Goal: Obtain resource: Download file/media

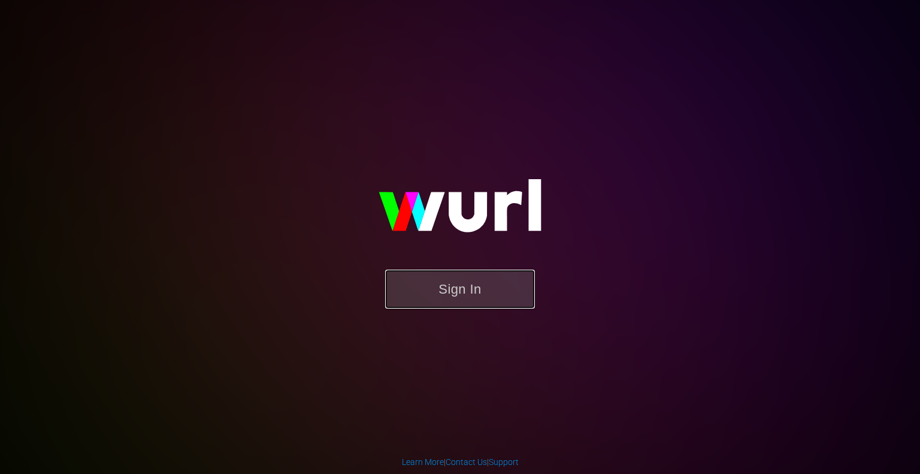
click at [482, 293] on button "Sign In" at bounding box center [460, 288] width 150 height 39
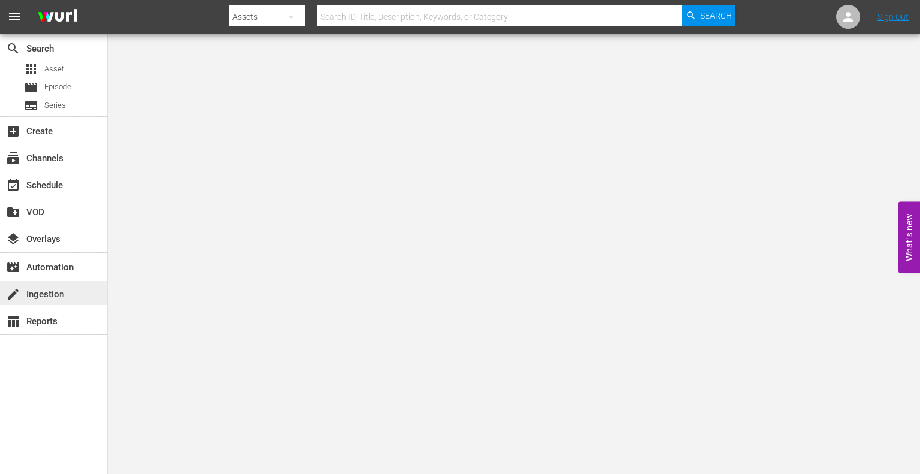
click at [20, 284] on div "create Ingestion" at bounding box center [53, 293] width 107 height 24
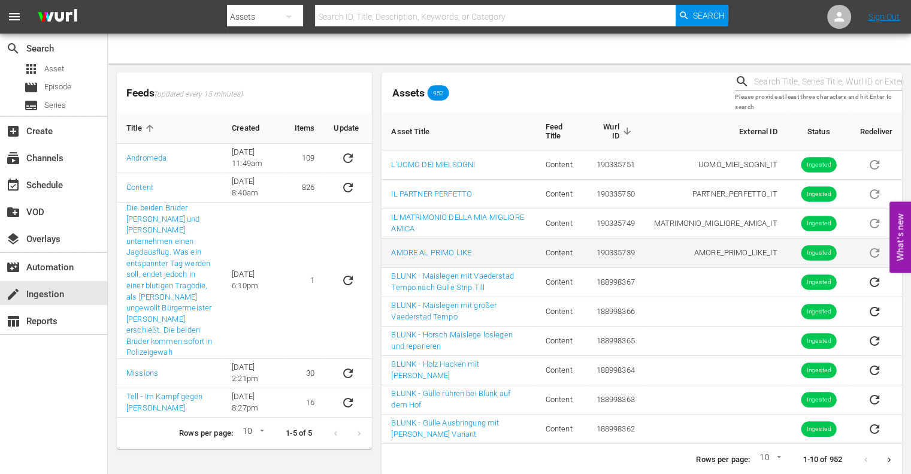
scroll to position [25, 0]
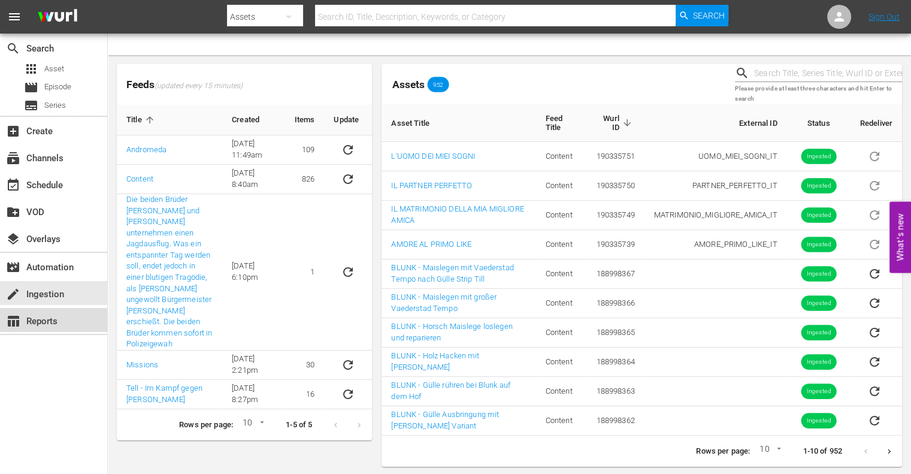
click at [63, 325] on div "table_chart Reports" at bounding box center [53, 320] width 107 height 24
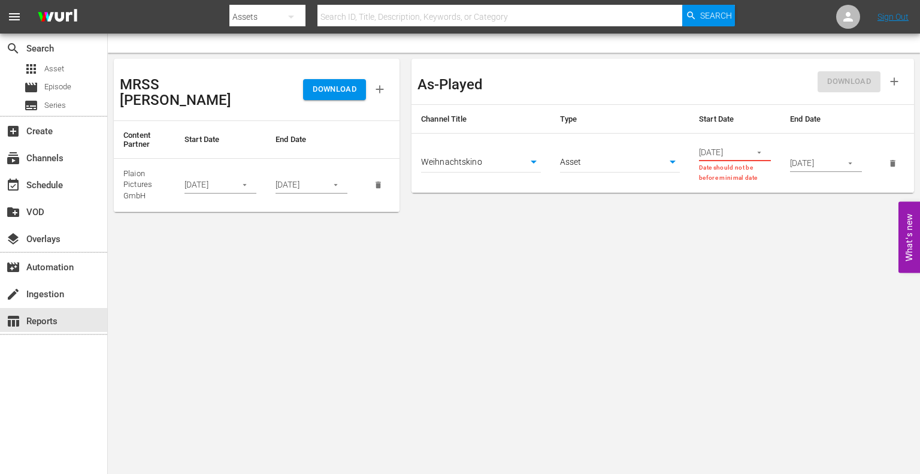
click at [248, 180] on icon "button" at bounding box center [244, 184] width 9 height 9
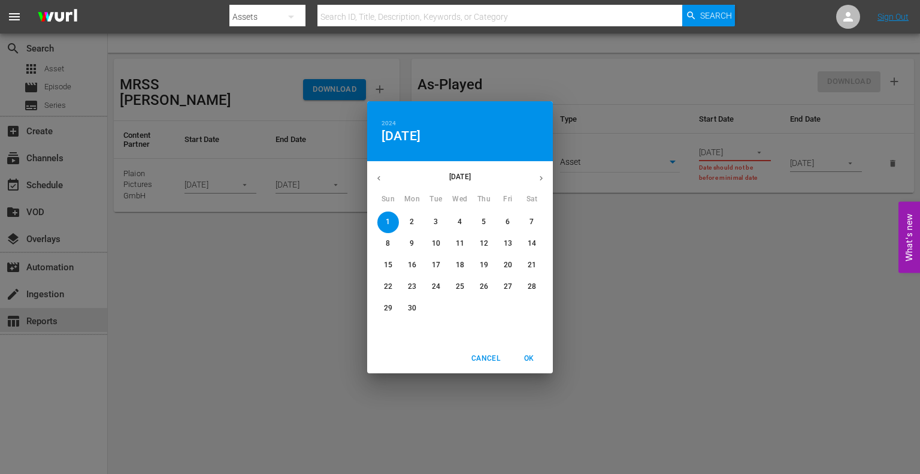
click at [377, 180] on icon "button" at bounding box center [378, 178] width 9 height 9
click at [477, 222] on span "1" at bounding box center [484, 222] width 22 height 10
click at [531, 361] on span "OK" at bounding box center [528, 358] width 29 height 13
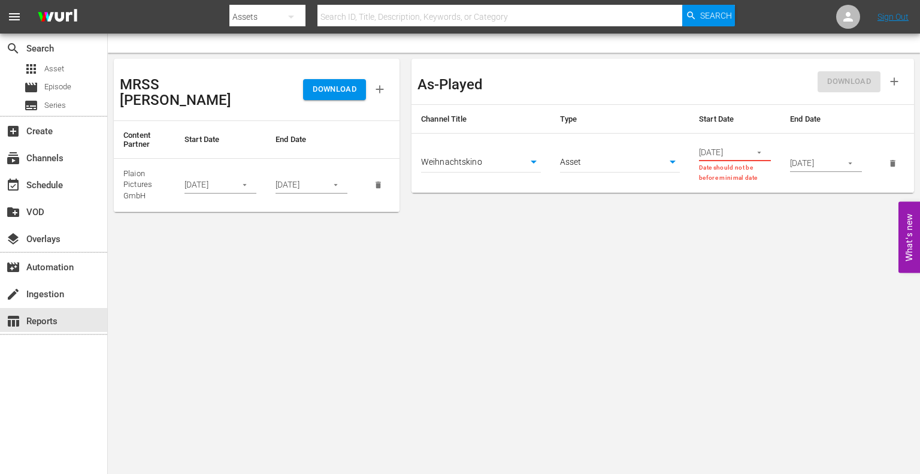
click at [322, 83] on span "DOWNLOAD" at bounding box center [335, 90] width 44 height 14
click at [240, 180] on icon "button" at bounding box center [244, 184] width 9 height 9
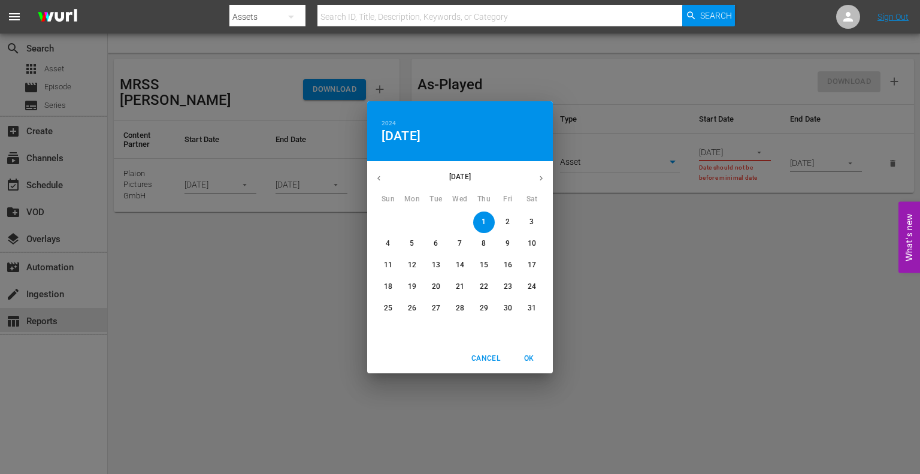
click at [537, 175] on icon "button" at bounding box center [541, 178] width 9 height 9
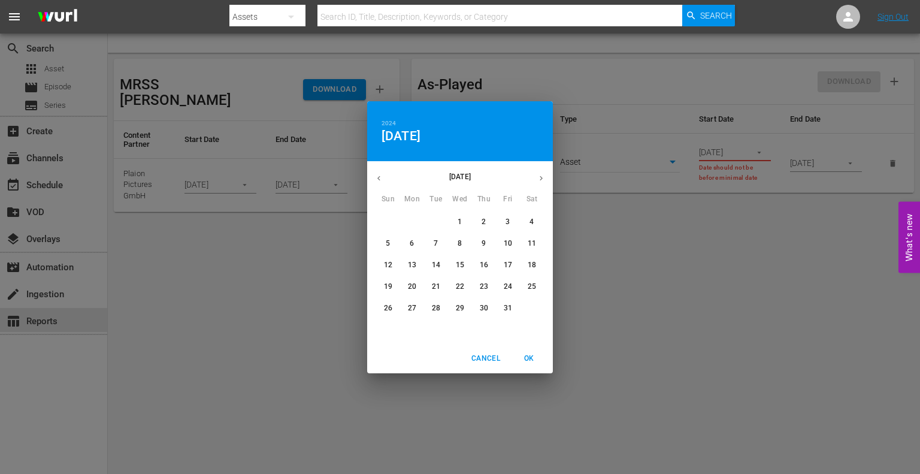
click at [537, 175] on icon "button" at bounding box center [541, 178] width 9 height 9
click at [537, 176] on icon "button" at bounding box center [541, 178] width 9 height 9
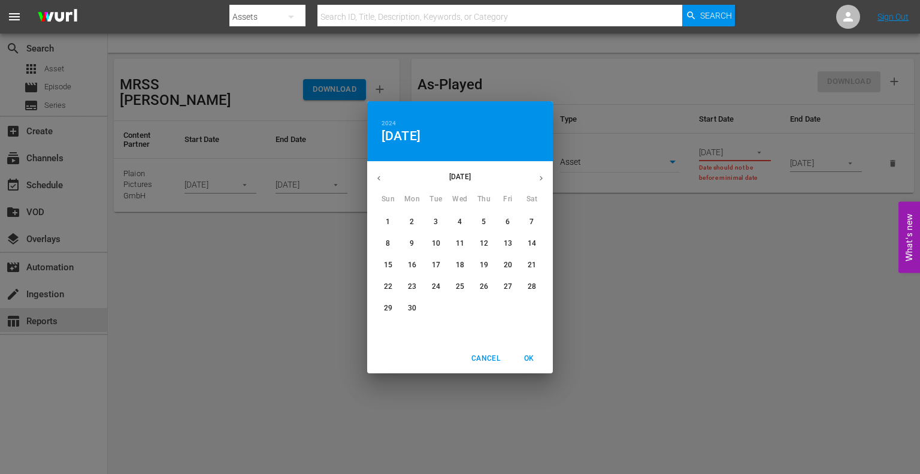
click at [537, 176] on icon "button" at bounding box center [541, 178] width 9 height 9
click at [511, 217] on span "1" at bounding box center [508, 222] width 22 height 10
click at [504, 310] on p "29" at bounding box center [508, 308] width 8 height 10
click at [505, 223] on p "1" at bounding box center [507, 222] width 4 height 10
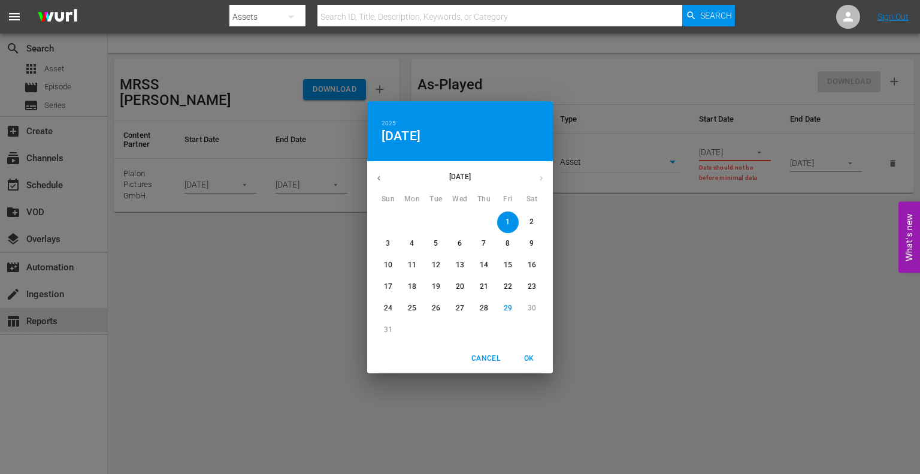
click at [537, 358] on span "OK" at bounding box center [528, 358] width 29 height 13
type input "[DATE]"
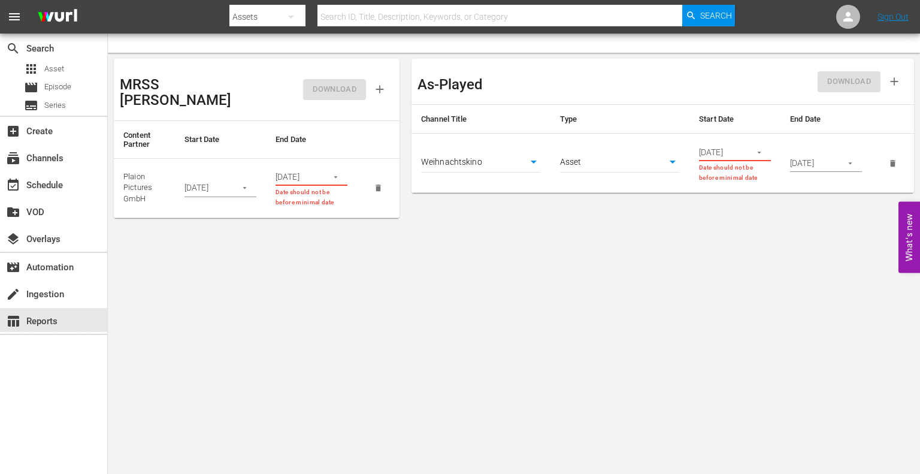
click at [338, 172] on icon "button" at bounding box center [335, 176] width 9 height 9
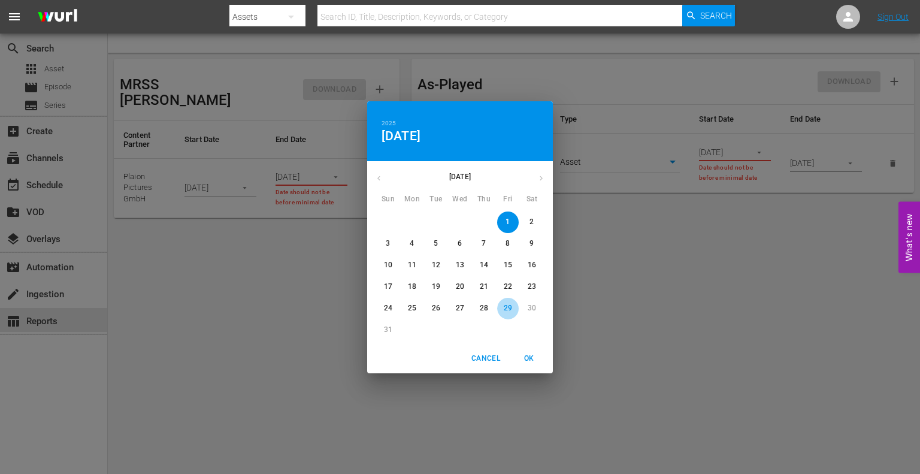
click at [506, 307] on p "29" at bounding box center [508, 308] width 8 height 10
click at [534, 357] on span "OK" at bounding box center [528, 358] width 29 height 13
type input "[DATE]"
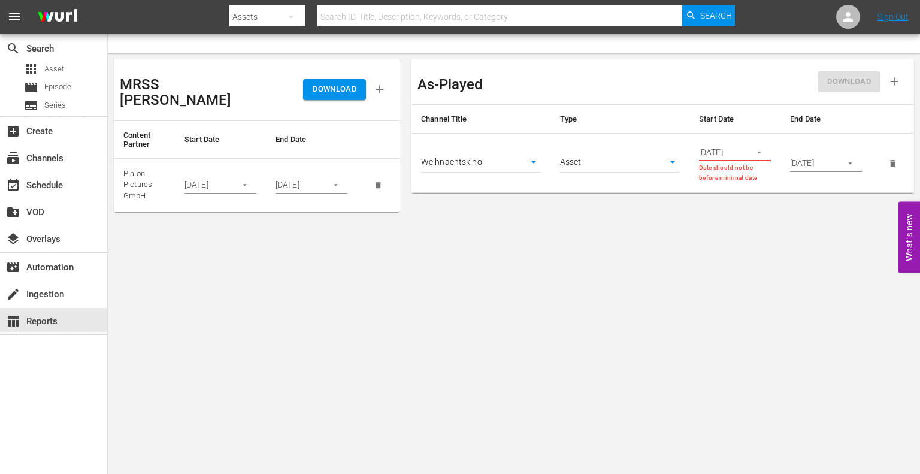
click at [326, 83] on span "DOWNLOAD" at bounding box center [335, 90] width 44 height 14
click at [381, 85] on icon "button" at bounding box center [379, 89] width 13 height 13
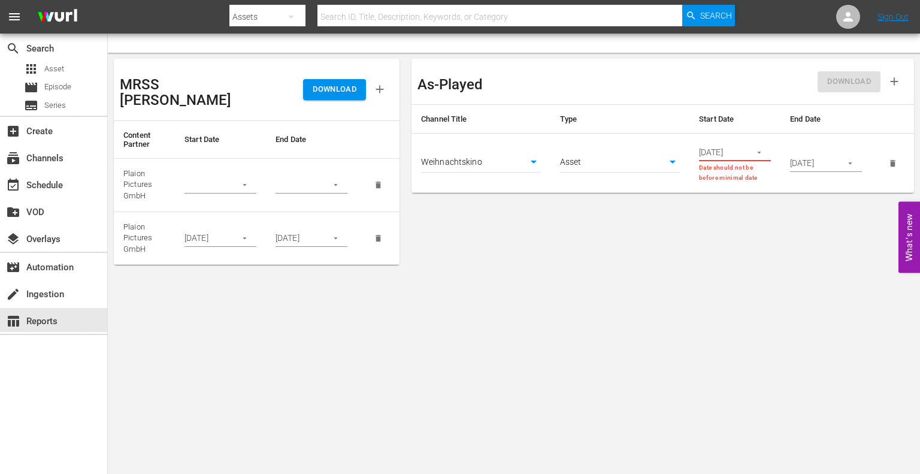
click at [381, 180] on icon "delete" at bounding box center [378, 184] width 9 height 9
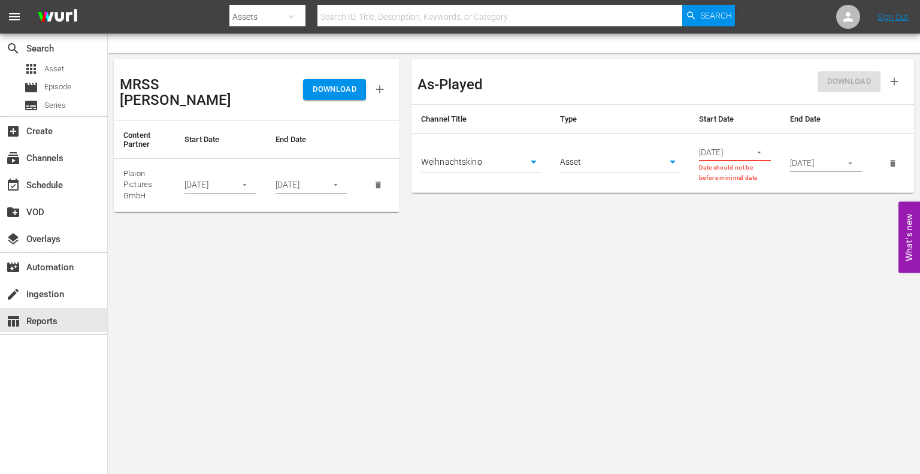
click at [759, 150] on icon "button" at bounding box center [759, 152] width 9 height 9
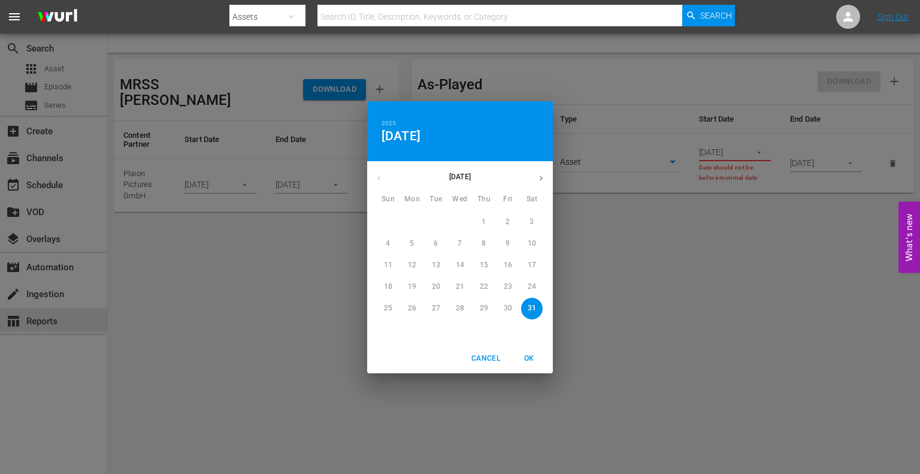
click at [378, 176] on div "[DATE]" at bounding box center [460, 177] width 186 height 23
click at [491, 356] on span "Cancel" at bounding box center [485, 358] width 29 height 13
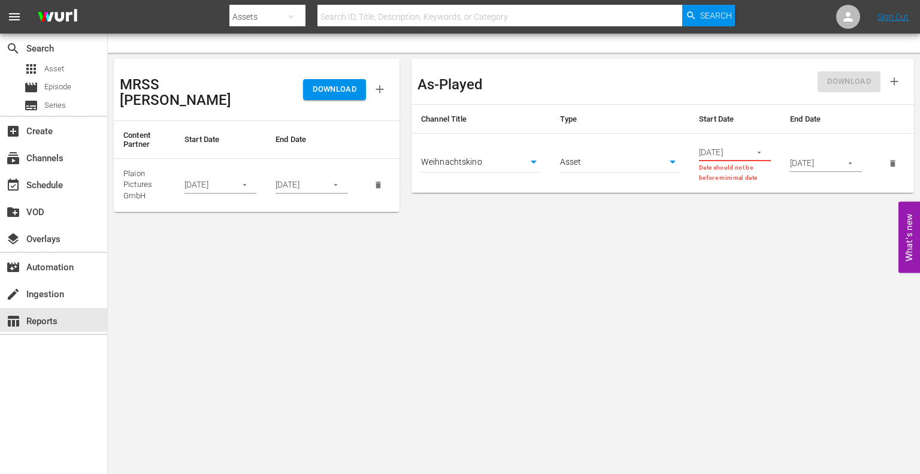
click at [608, 292] on body "menu Search By Assets Search ID, Title, Description, Keywords, or Category Sear…" at bounding box center [460, 237] width 920 height 474
click at [62, 287] on div "create Ingestion" at bounding box center [33, 292] width 67 height 11
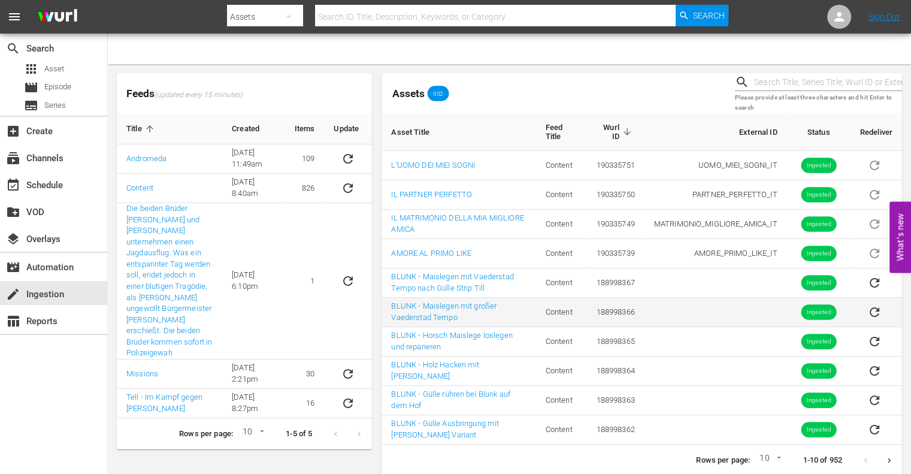
scroll to position [25, 0]
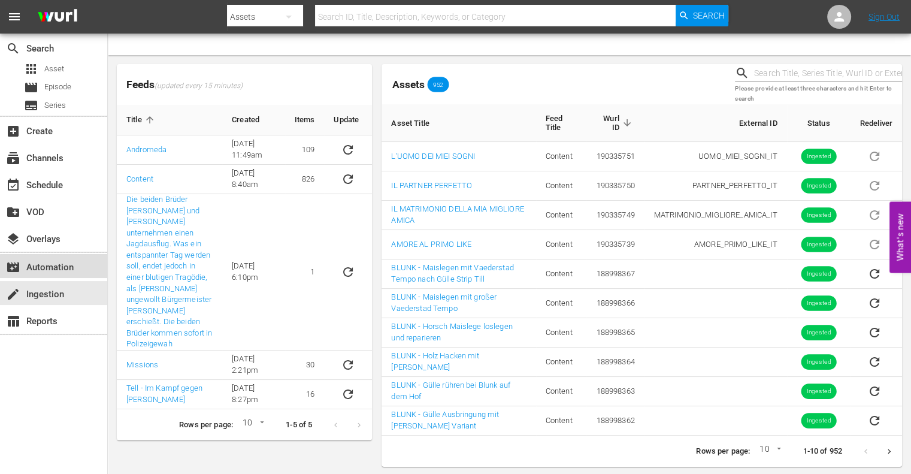
click at [81, 263] on div "movie_filter Automation" at bounding box center [53, 266] width 107 height 24
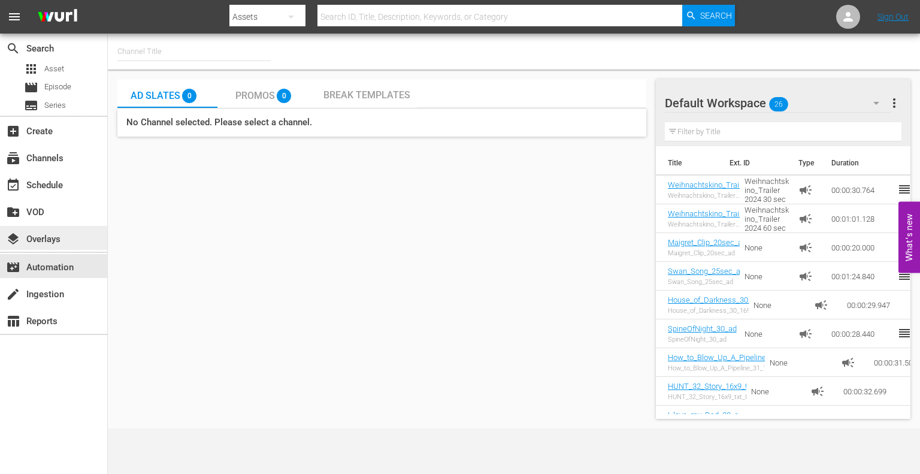
click at [58, 243] on div "layers Overlays" at bounding box center [33, 237] width 67 height 11
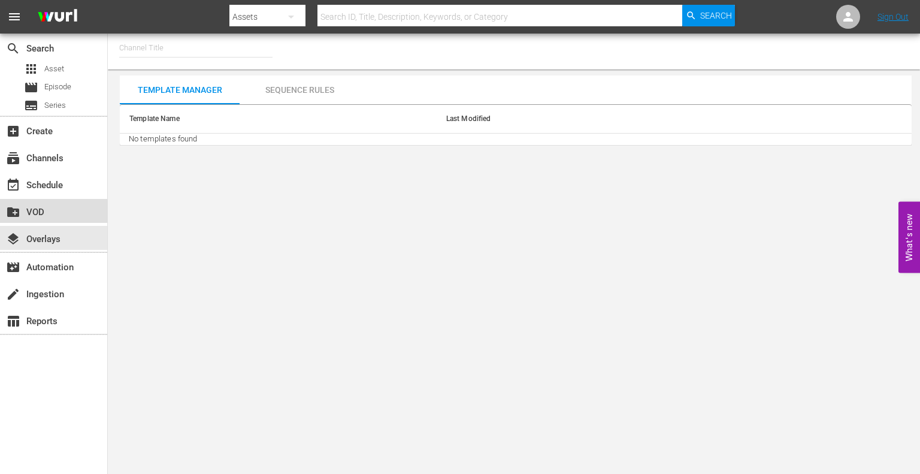
click at [53, 215] on div "create_new_folder VOD" at bounding box center [53, 211] width 107 height 24
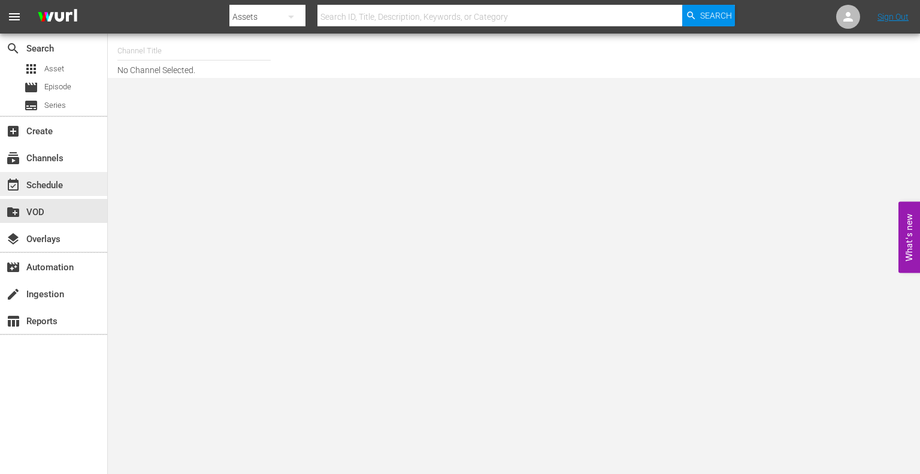
click at [53, 189] on div "event_available Schedule" at bounding box center [33, 183] width 67 height 11
click at [63, 157] on div "subscriptions Channels" at bounding box center [33, 156] width 67 height 11
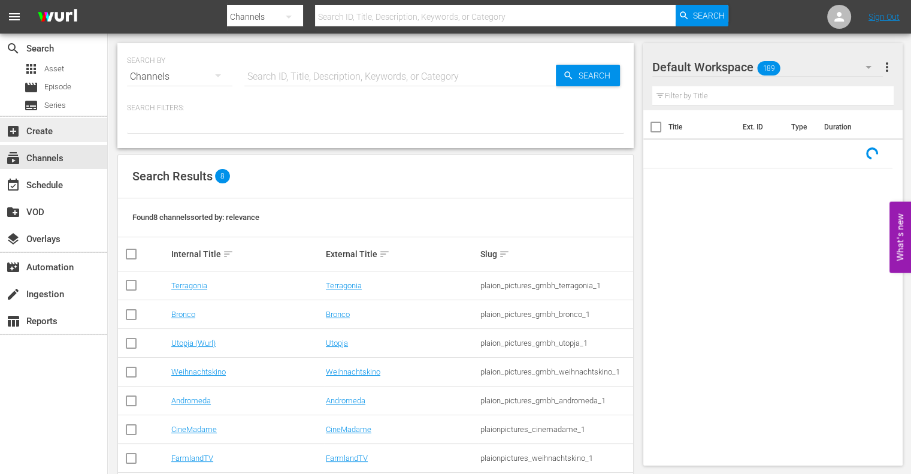
click at [56, 129] on div "add_box Create" at bounding box center [33, 129] width 67 height 11
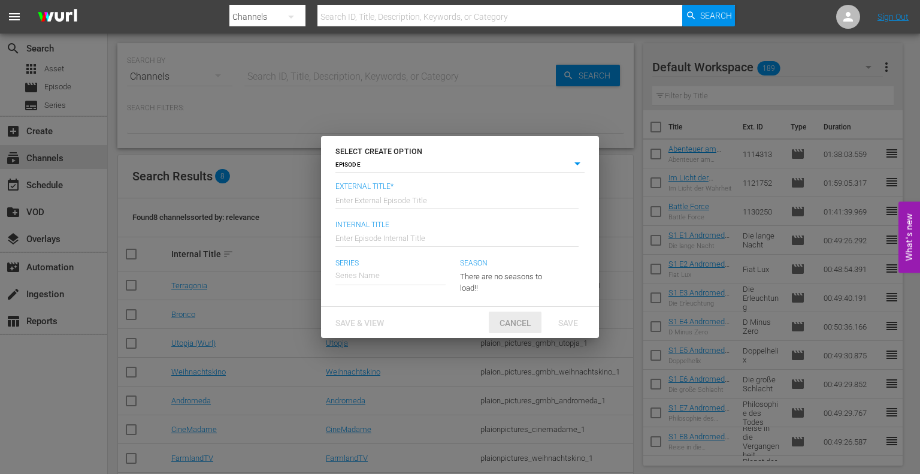
click at [527, 323] on span "Cancel" at bounding box center [515, 323] width 51 height 10
